Goal: Transaction & Acquisition: Purchase product/service

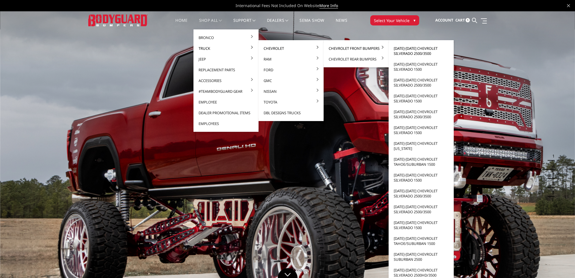
click at [407, 49] on link "[DATE]-[DATE] Chevrolet Silverado 2500/3500" at bounding box center [421, 51] width 60 height 16
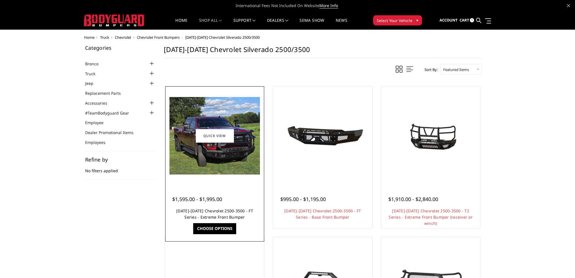
click at [226, 210] on link "[DATE]-[DATE] Chevrolet 2500-3500 - FT Series - Extreme Front Bumper" at bounding box center [214, 214] width 77 height 12
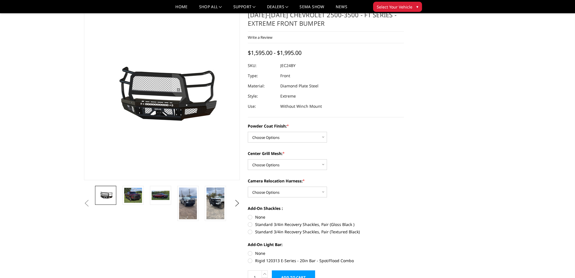
scroll to position [28, 0]
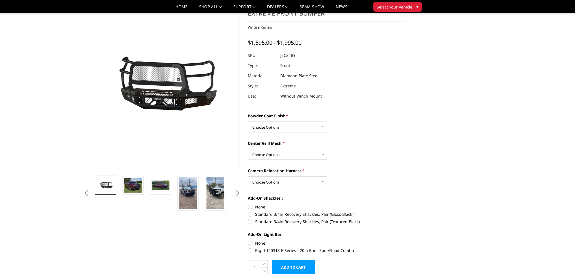
click at [276, 127] on select "Choose Options Bare Metal Gloss Black Powder Coat Textured Black Powder Coat" at bounding box center [287, 127] width 79 height 11
select select "3278"
click at [248, 122] on select "Choose Options Bare Metal Gloss Black Powder Coat Textured Black Powder Coat" at bounding box center [287, 127] width 79 height 11
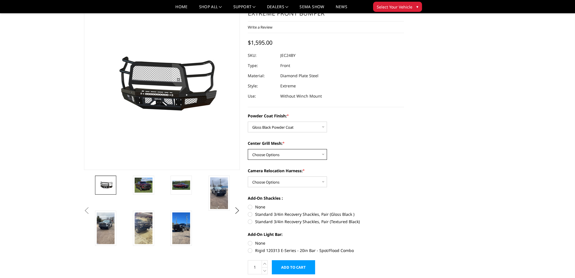
click at [270, 155] on select "Choose Options WITH Expanded Metal in Center Grill WITHOUT Expanded Metal in Ce…" at bounding box center [287, 154] width 79 height 11
select select "3280"
click at [248, 149] on select "Choose Options WITH Expanded Metal in Center Grill WITHOUT Expanded Metal in Ce…" at bounding box center [287, 154] width 79 height 11
click at [268, 182] on select "Choose Options WITH Camera Relocation Harness WITHOUT Camera Relocation Harness" at bounding box center [287, 181] width 79 height 11
select select "3283"
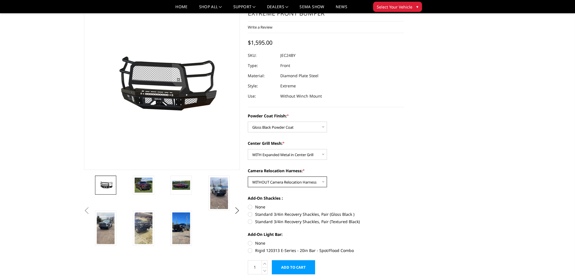
click at [248, 176] on select "Choose Options WITH Camera Relocation Harness WITHOUT Camera Relocation Harness" at bounding box center [287, 181] width 79 height 11
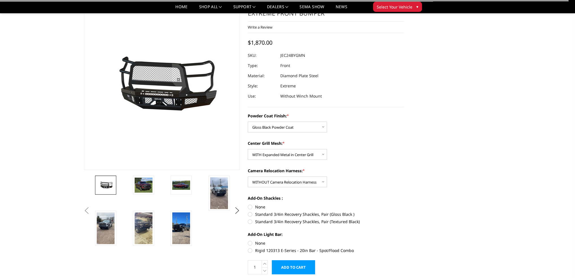
drag, startPoint x: 249, startPoint y: 208, endPoint x: 250, endPoint y: 221, distance: 12.4
click at [250, 208] on label "None" at bounding box center [326, 207] width 156 height 6
click at [248, 204] on input "None" at bounding box center [248, 204] width 0 height 0
radio input "true"
click at [249, 243] on label "None" at bounding box center [326, 243] width 156 height 6
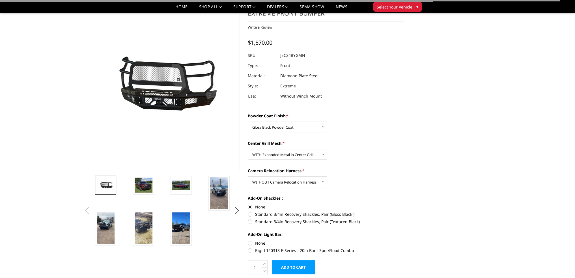
click at [248, 240] on input "None" at bounding box center [248, 240] width 0 height 0
radio input "true"
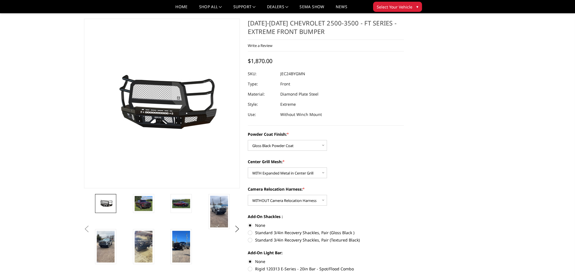
scroll to position [0, 0]
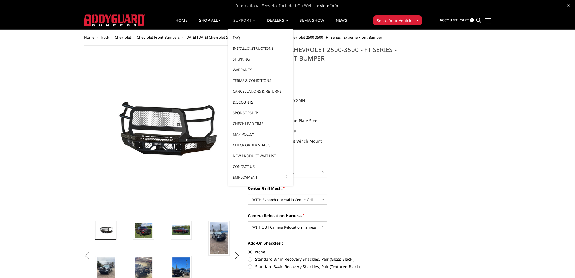
click at [243, 101] on link "Discounts" at bounding box center [260, 102] width 60 height 11
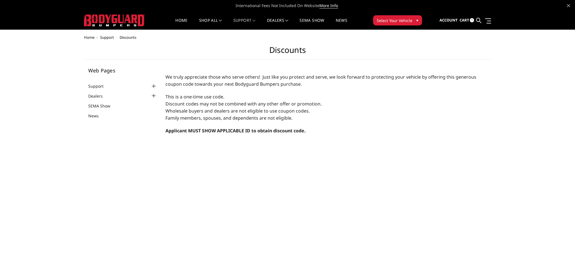
click at [463, 19] on span "Cart" at bounding box center [464, 20] width 10 height 5
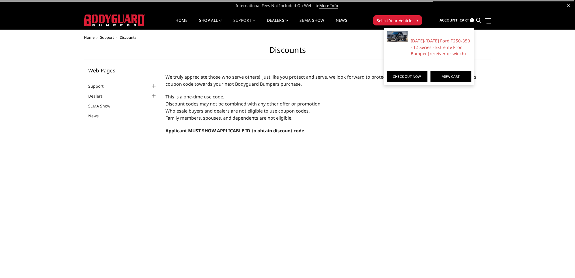
click at [444, 78] on link "View Cart" at bounding box center [450, 76] width 41 height 11
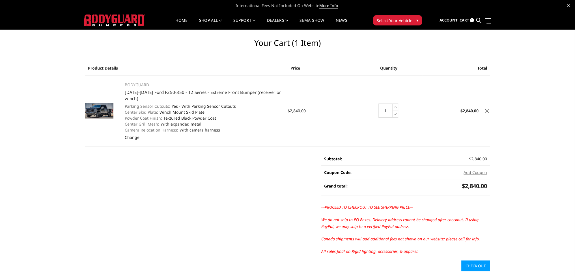
click at [486, 108] on link at bounding box center [487, 110] width 6 height 6
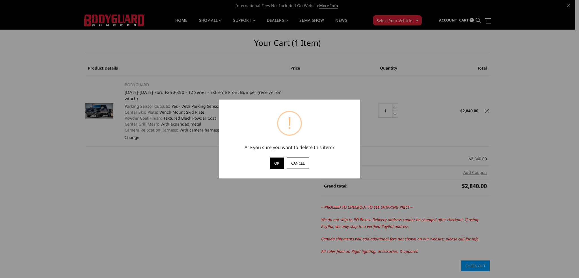
click at [277, 164] on button "OK" at bounding box center [277, 162] width 14 height 11
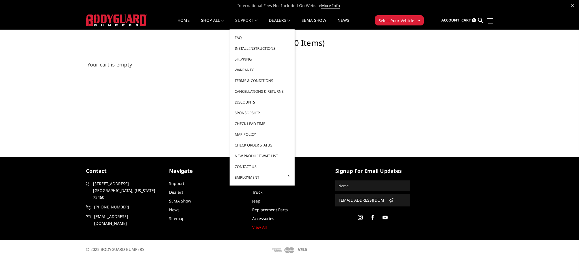
click at [245, 101] on link "Discounts" at bounding box center [262, 102] width 60 height 11
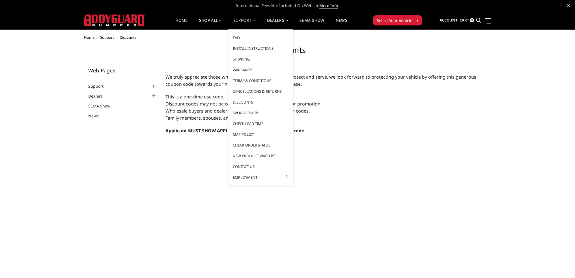
click at [244, 102] on link "Discounts" at bounding box center [260, 102] width 60 height 11
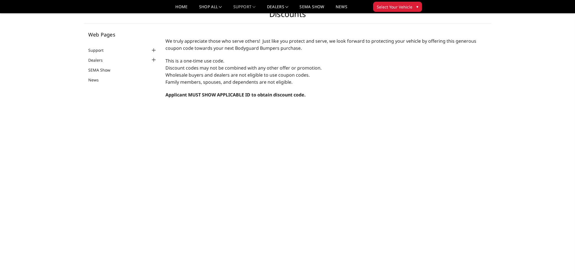
scroll to position [28, 0]
